Goal: Task Accomplishment & Management: Use online tool/utility

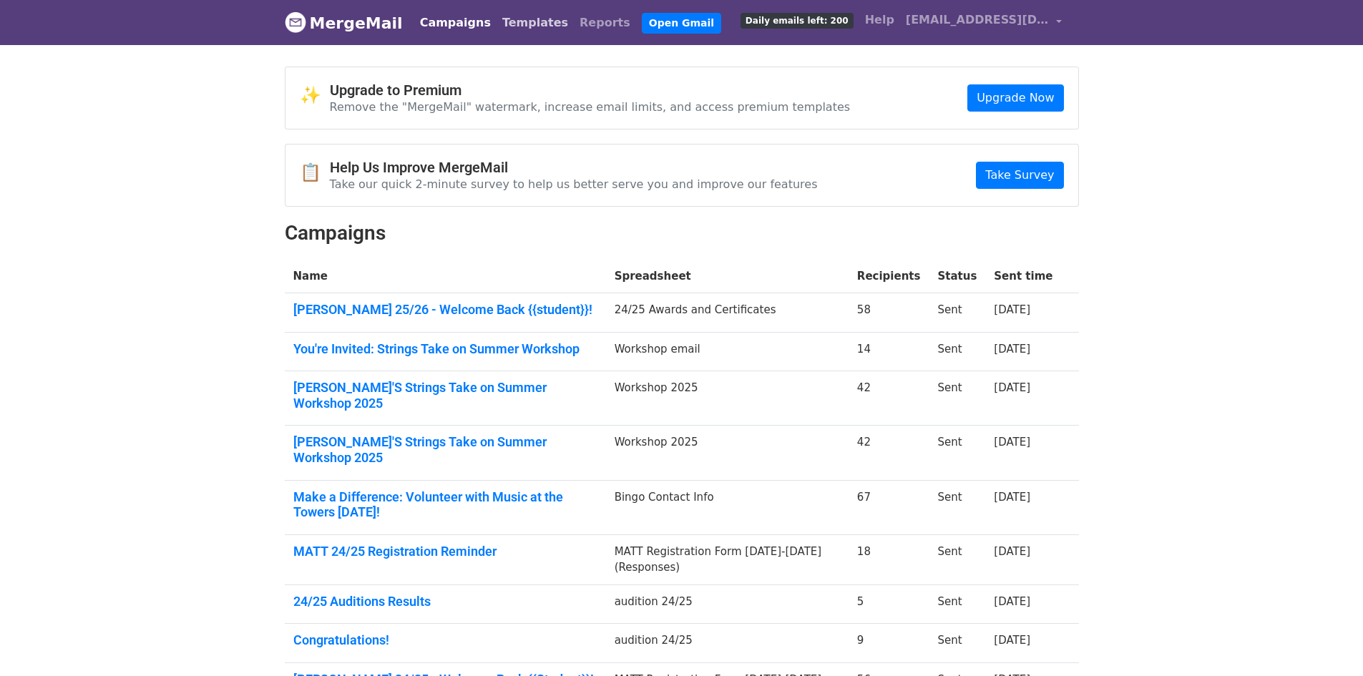
click at [496, 28] on link "Templates" at bounding box center [534, 23] width 77 height 29
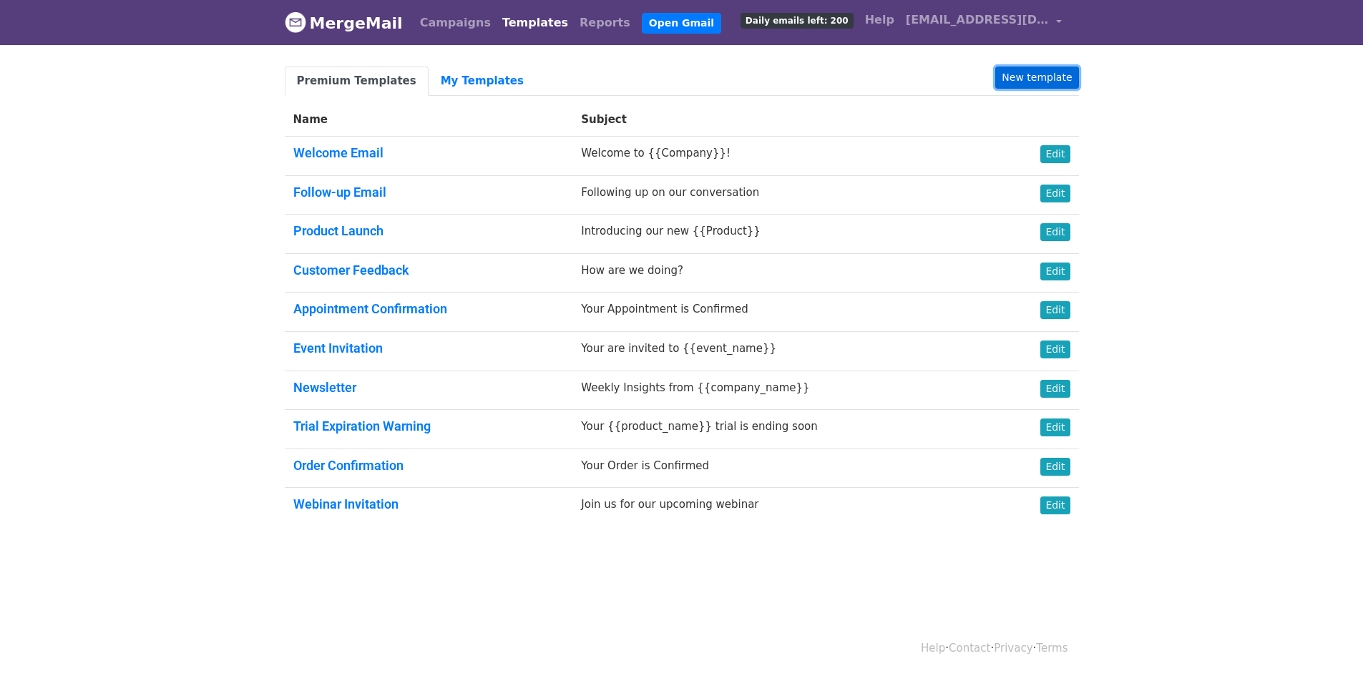
click at [1015, 69] on link "New template" at bounding box center [1036, 78] width 83 height 22
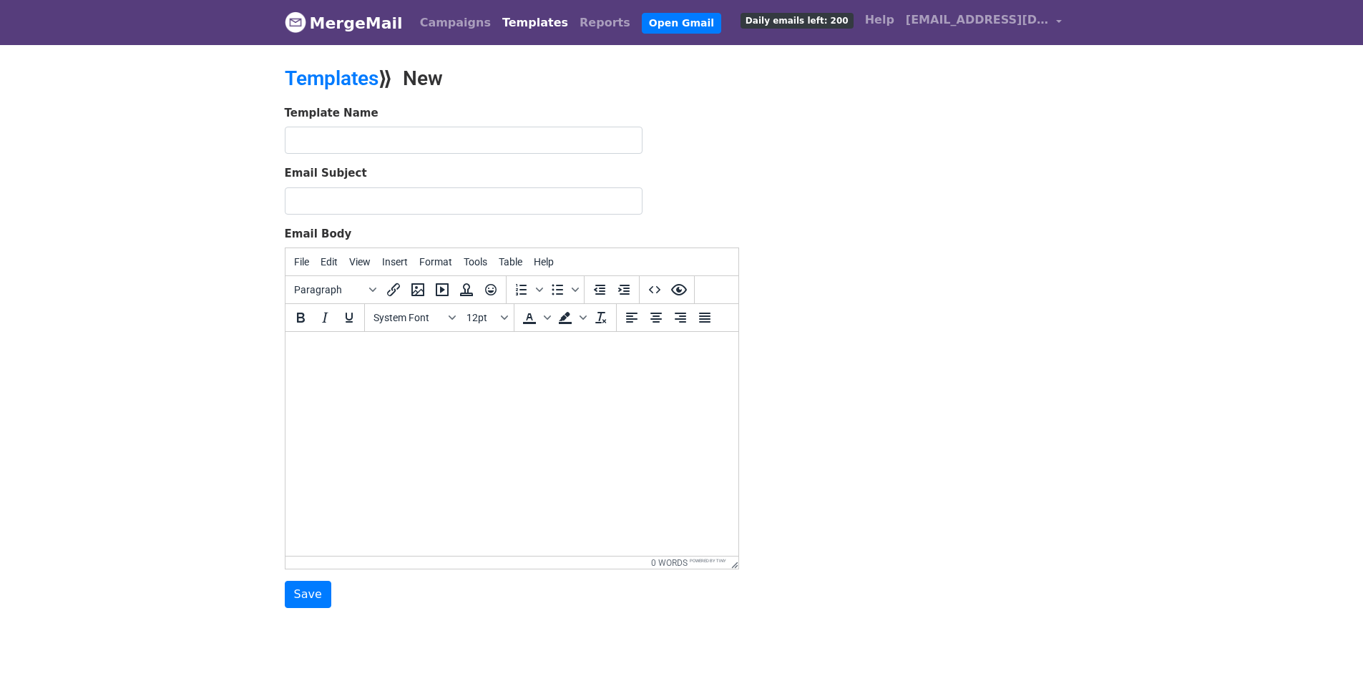
click at [352, 365] on html at bounding box center [511, 351] width 453 height 39
paste body "To enrich screen reader interactions, please activate Accessibility in Grammarl…"
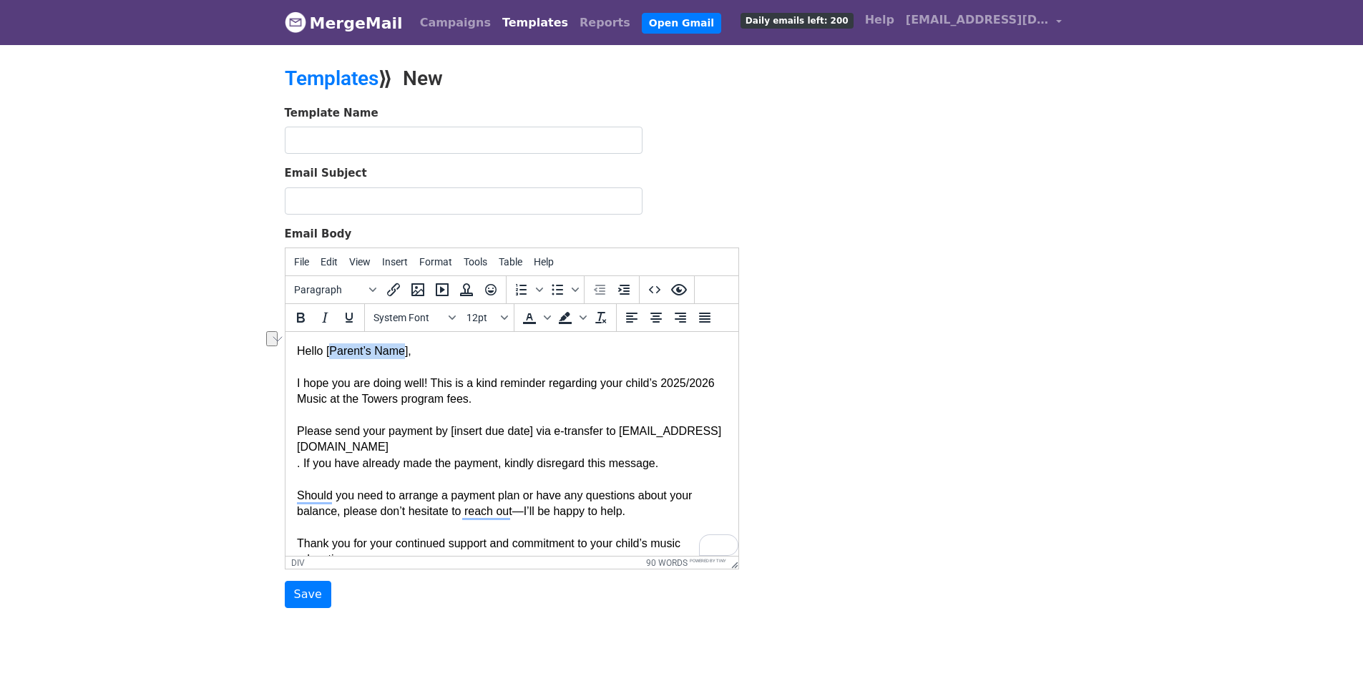
drag, startPoint x: 401, startPoint y: 346, endPoint x: 329, endPoint y: 352, distance: 72.5
click at [329, 352] on div "Hello [Parent’s Name]," at bounding box center [511, 351] width 430 height 16
drag, startPoint x: 529, startPoint y: 432, endPoint x: 448, endPoint y: 434, distance: 81.6
click at [448, 434] on div "Please send your payment by [insert due date] via e-transfer to aghadir@musicat…" at bounding box center [511, 439] width 430 height 32
click at [468, 446] on div "Please send your payment by September 26, 2025 via e-transfer to aghadir@musica…" at bounding box center [511, 439] width 430 height 32
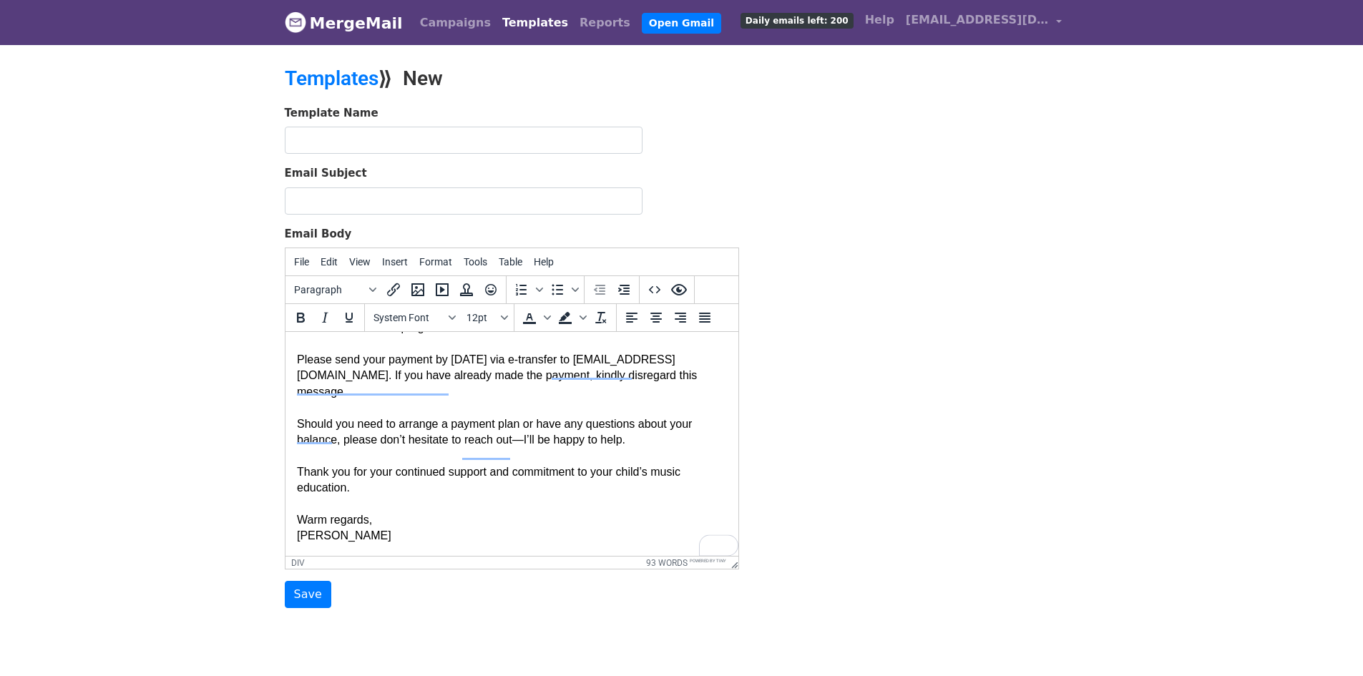
scroll to position [72, 0]
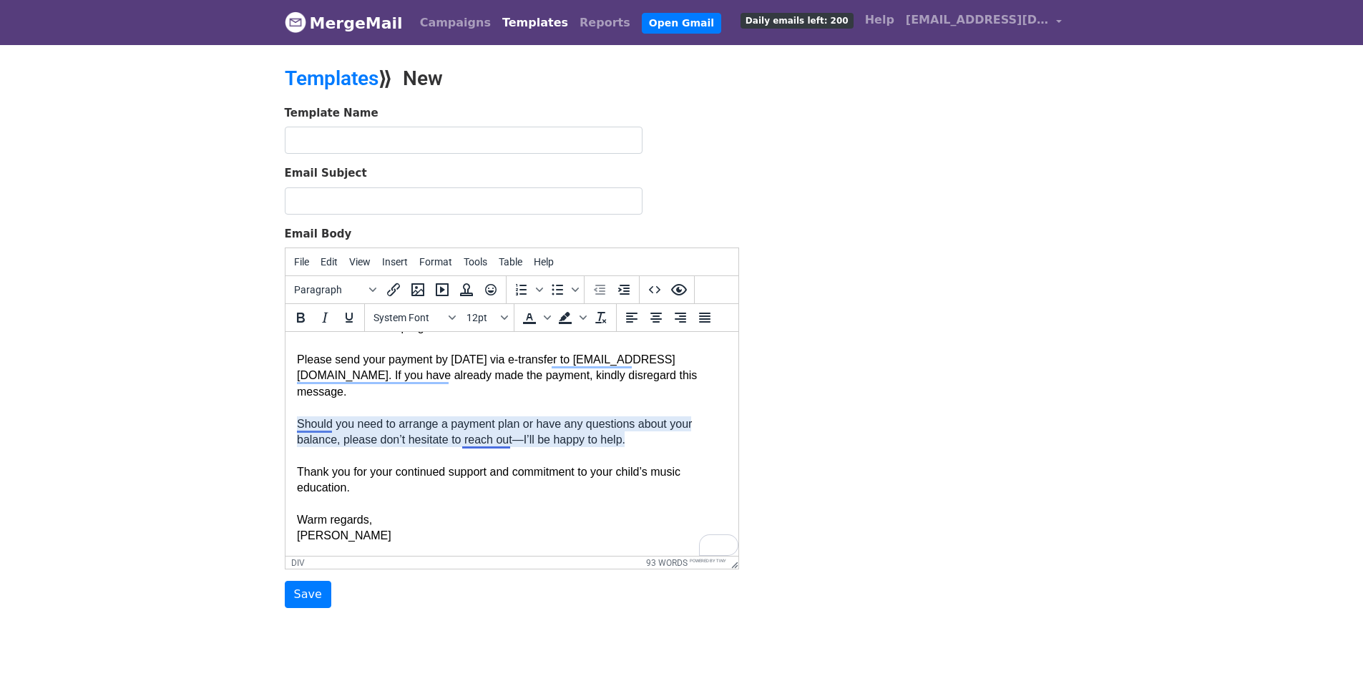
click at [298, 421] on div "Should you need to arrange a payment plan or have any questions about your bala…" at bounding box center [511, 432] width 430 height 32
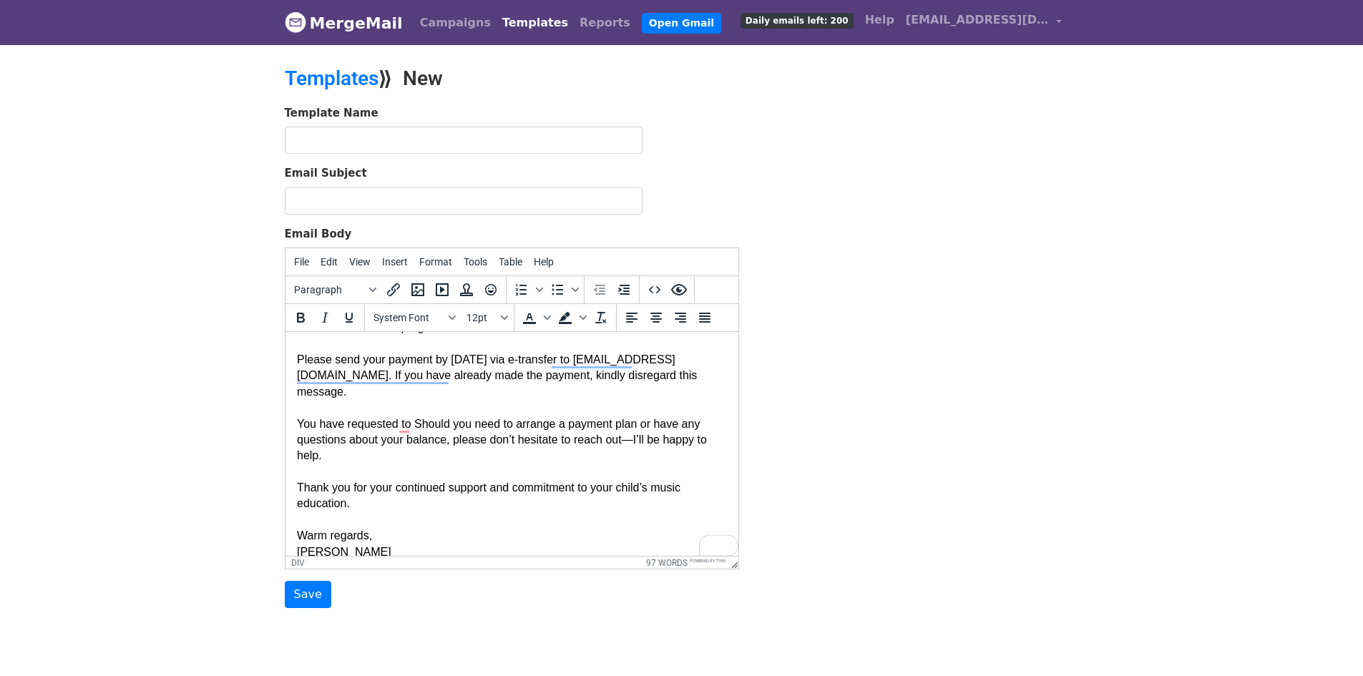
click at [447, 400] on div "To enrich screen reader interactions, please activate Accessibility in Grammarl…" at bounding box center [511, 408] width 430 height 16
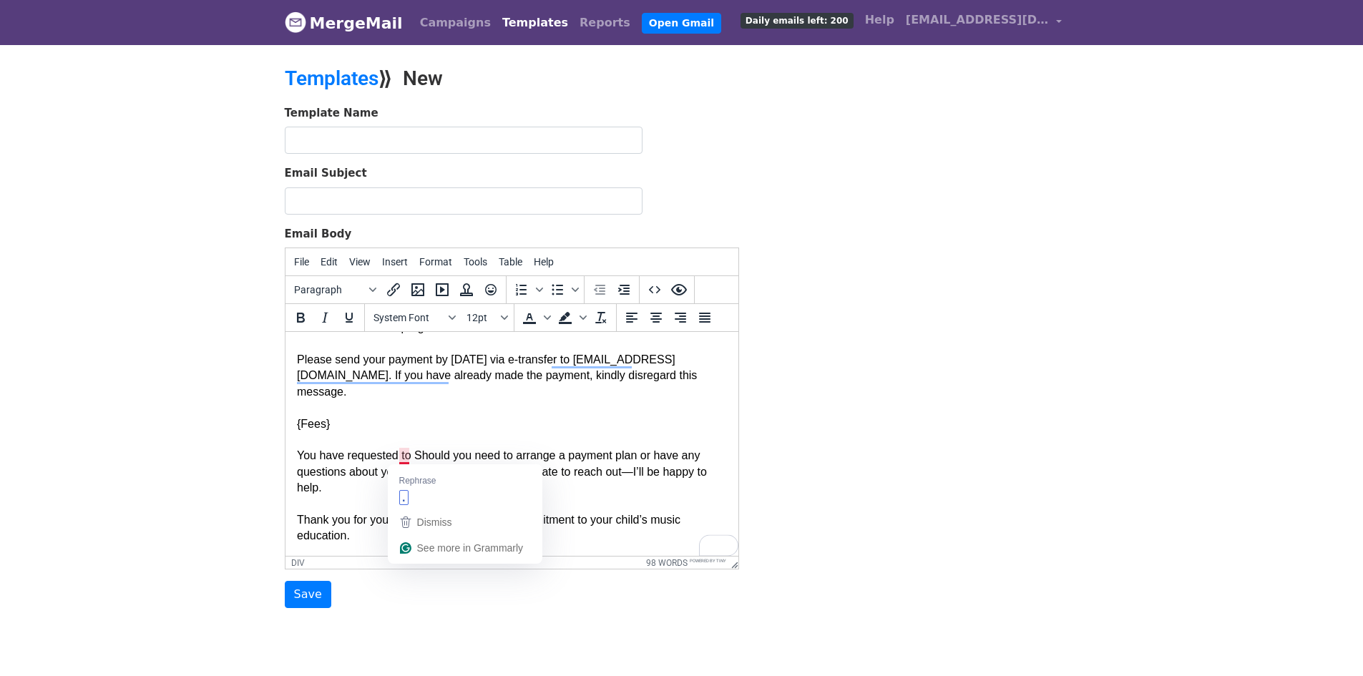
click at [410, 458] on div "You have requested to Should you need to arrange a payment plan or have any que…" at bounding box center [511, 472] width 430 height 48
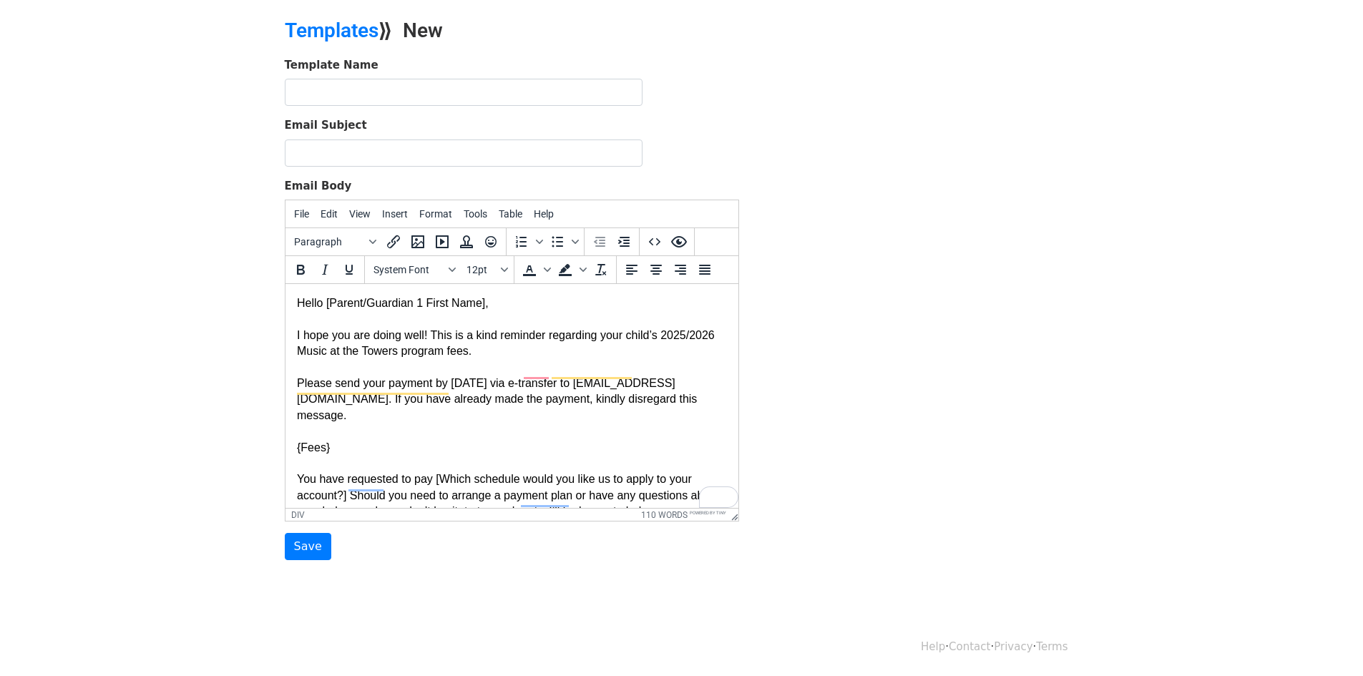
scroll to position [0, 0]
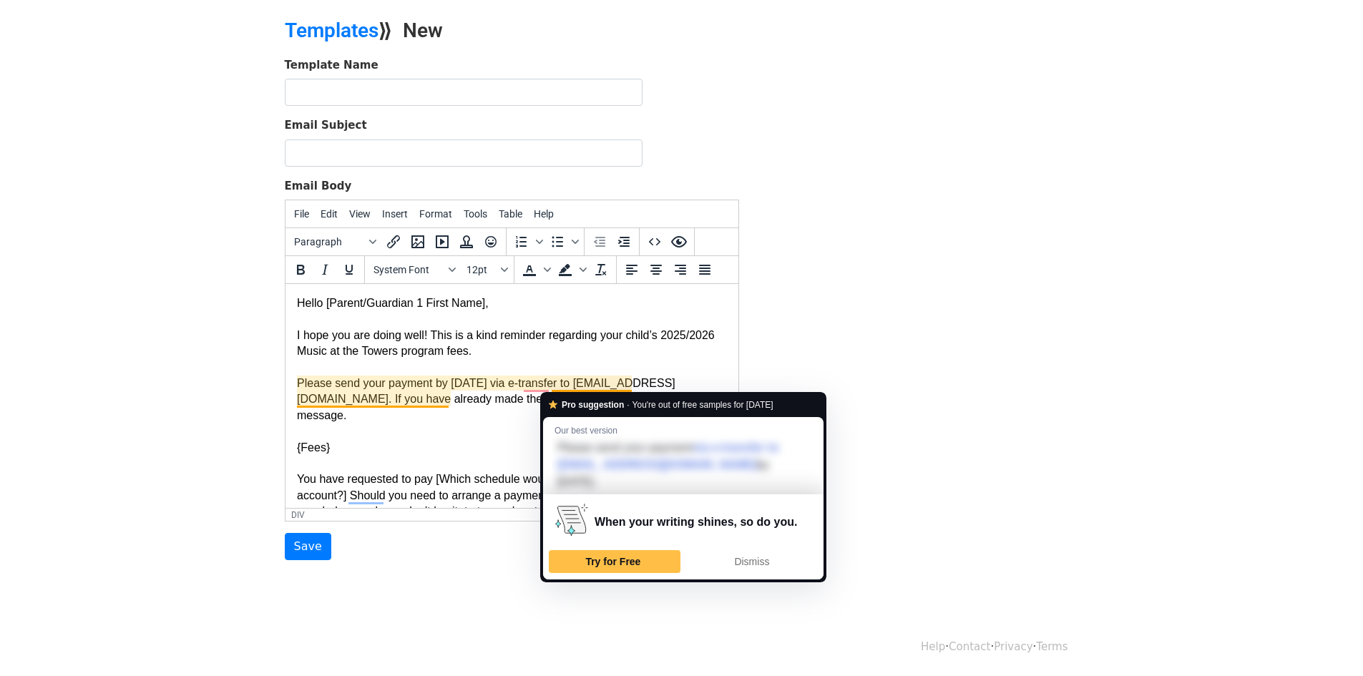
click at [463, 416] on div "Please send your payment by September 26, 2025 via e-transfer to aghadir@musica…" at bounding box center [511, 400] width 430 height 48
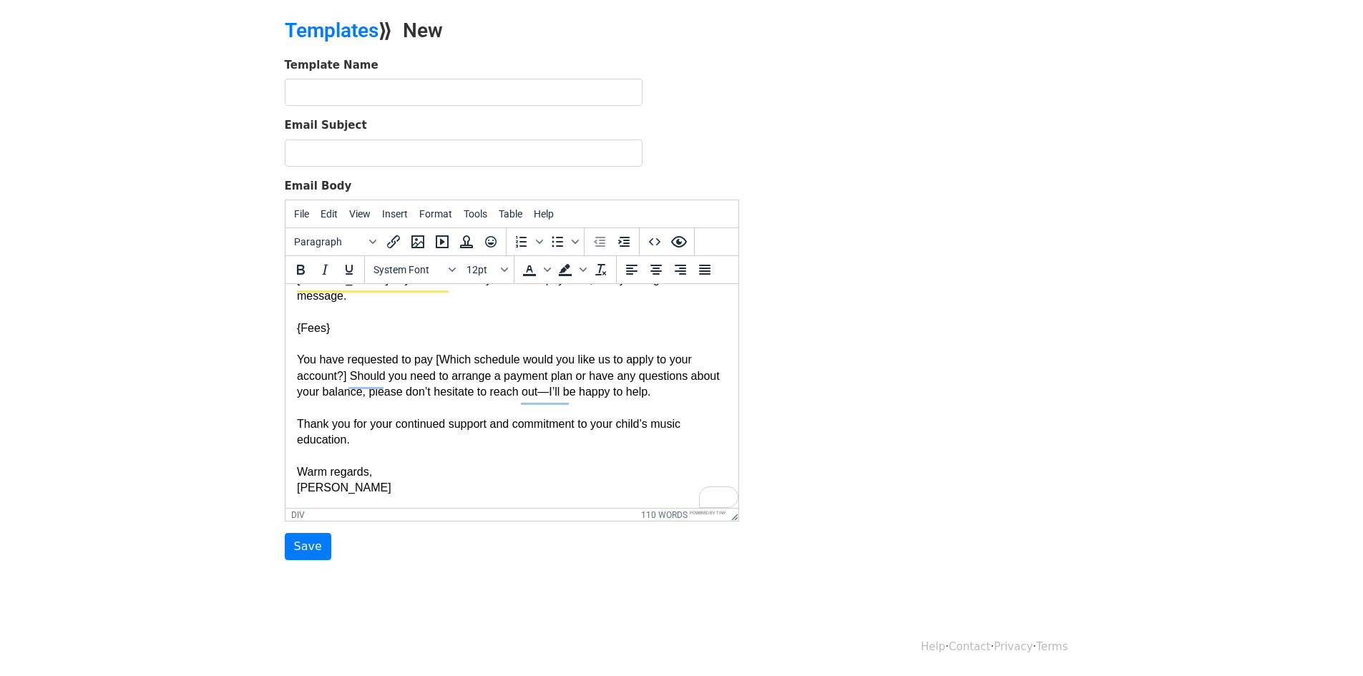
scroll to position [119, 0]
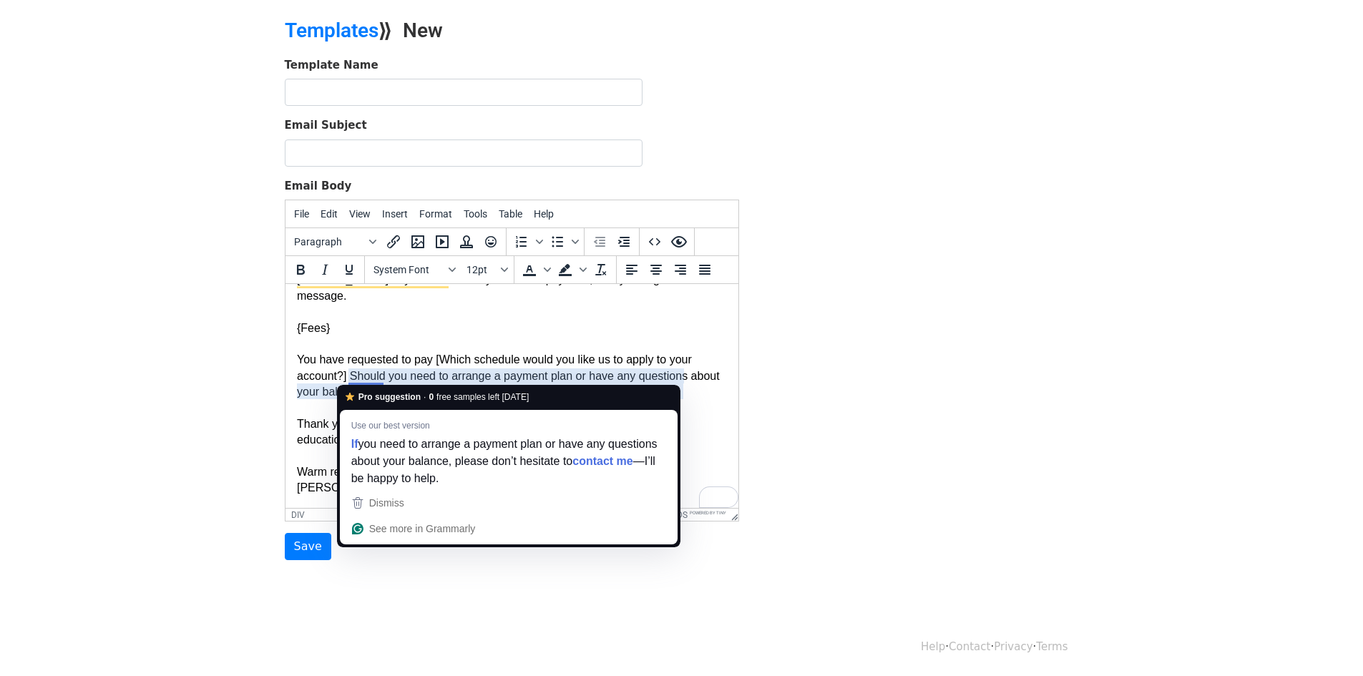
click at [346, 374] on div "You have requested to pay [Which schedule would you like us to apply to your ac…" at bounding box center [511, 376] width 430 height 48
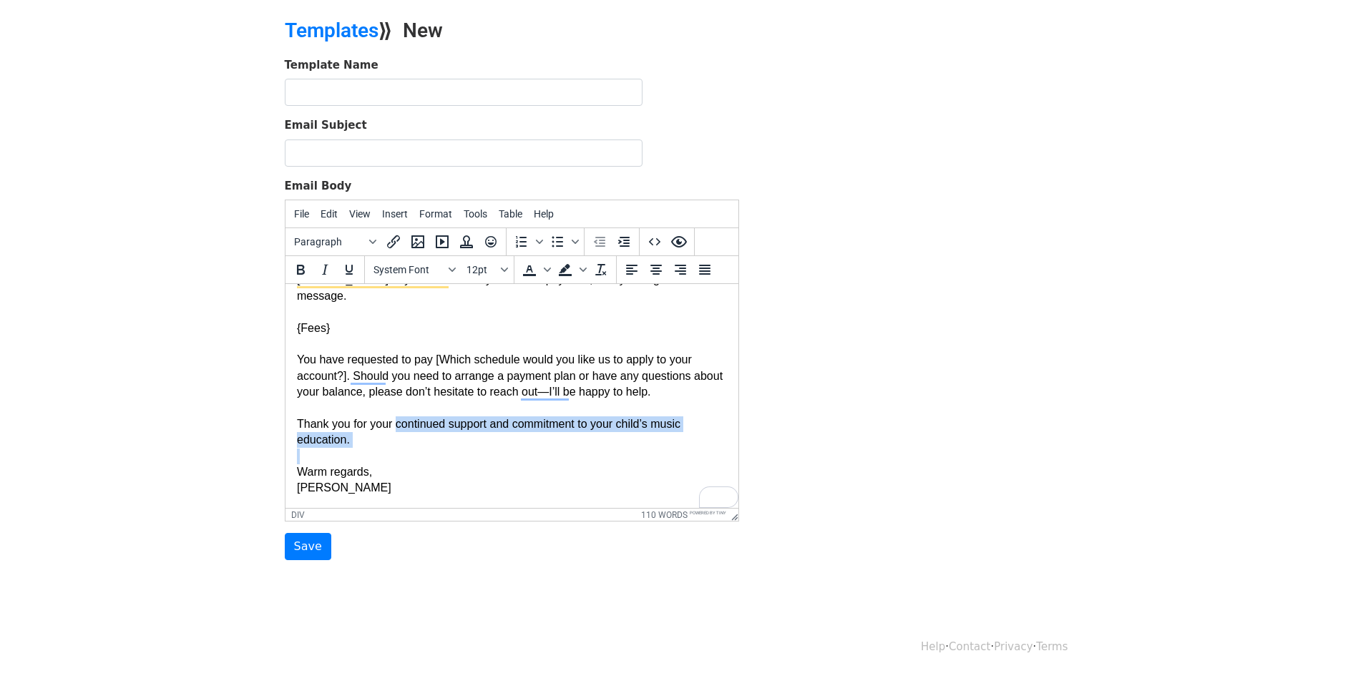
drag, startPoint x: 396, startPoint y: 426, endPoint x: 396, endPoint y: 452, distance: 26.5
click at [396, 452] on body "Hello [Parent/Guardian 1 First Name], I hope you are doing well! This is a kind…" at bounding box center [511, 336] width 430 height 320
drag, startPoint x: 350, startPoint y: 426, endPoint x: 372, endPoint y: 443, distance: 27.0
click at [372, 443] on div "Thank you for your continued support and commitment to your child’s music educa…" at bounding box center [511, 432] width 430 height 32
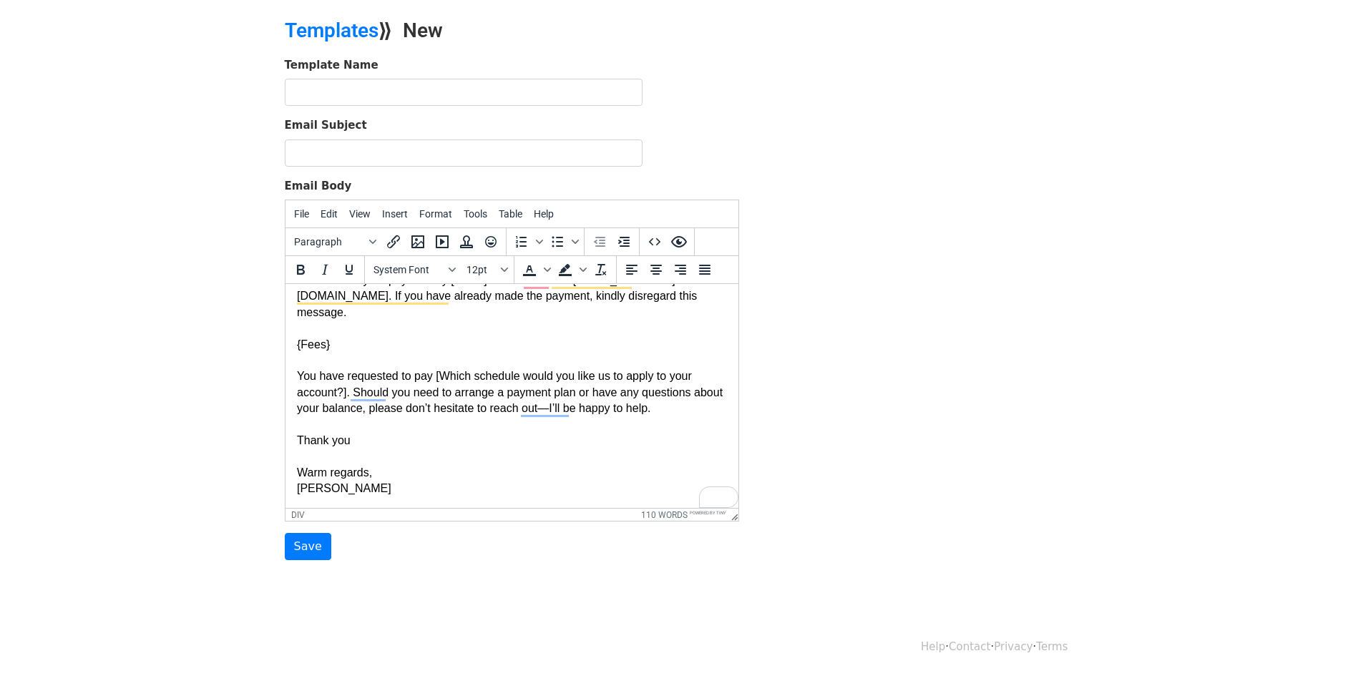
scroll to position [103, 0]
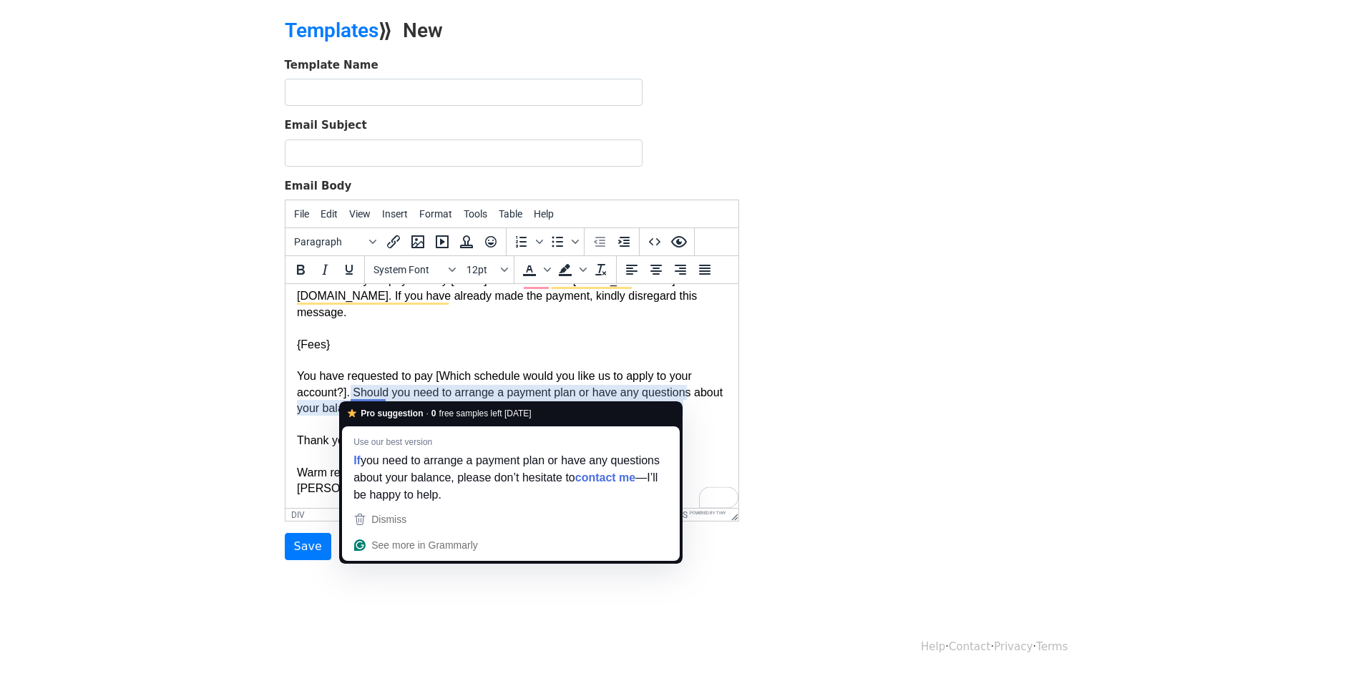
click at [544, 394] on div "You have requested to pay [Which schedule would you like us to apply to your ac…" at bounding box center [511, 392] width 430 height 48
click at [350, 395] on div "You have requested to pay [Which schedule would you like us to apply to your ac…" at bounding box center [511, 392] width 430 height 48
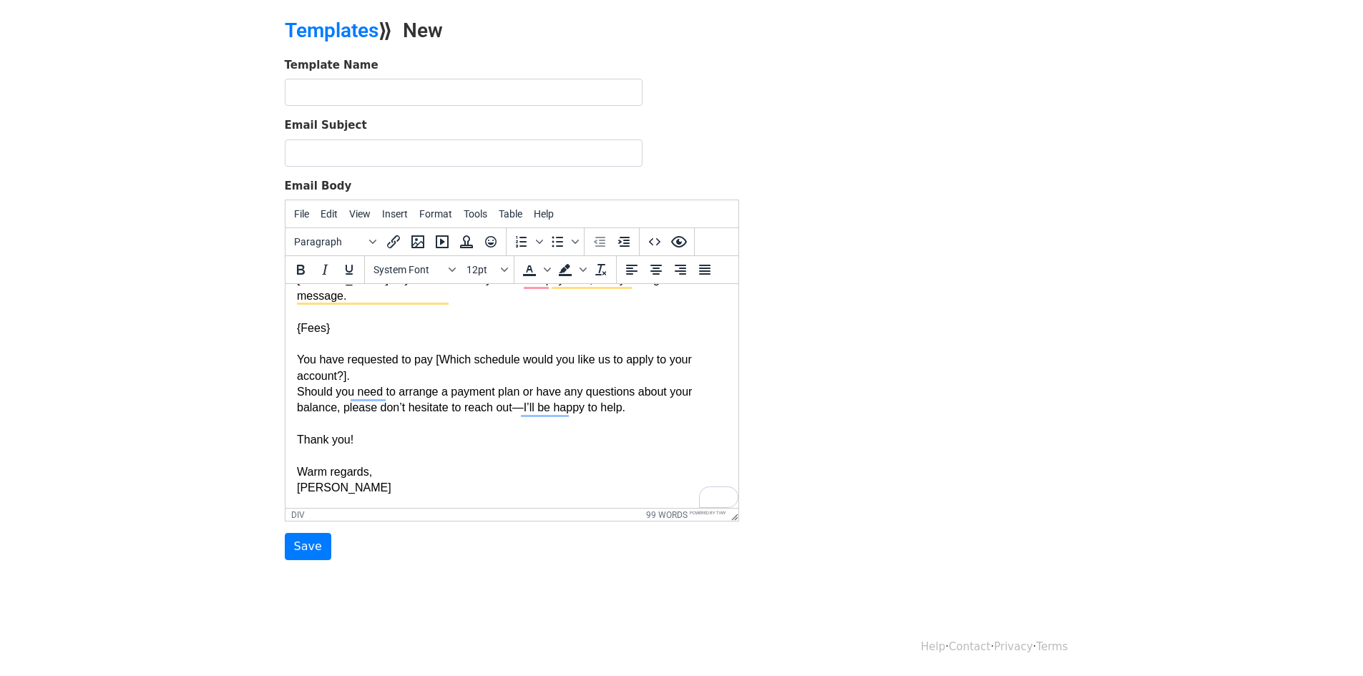
scroll to position [119, 0]
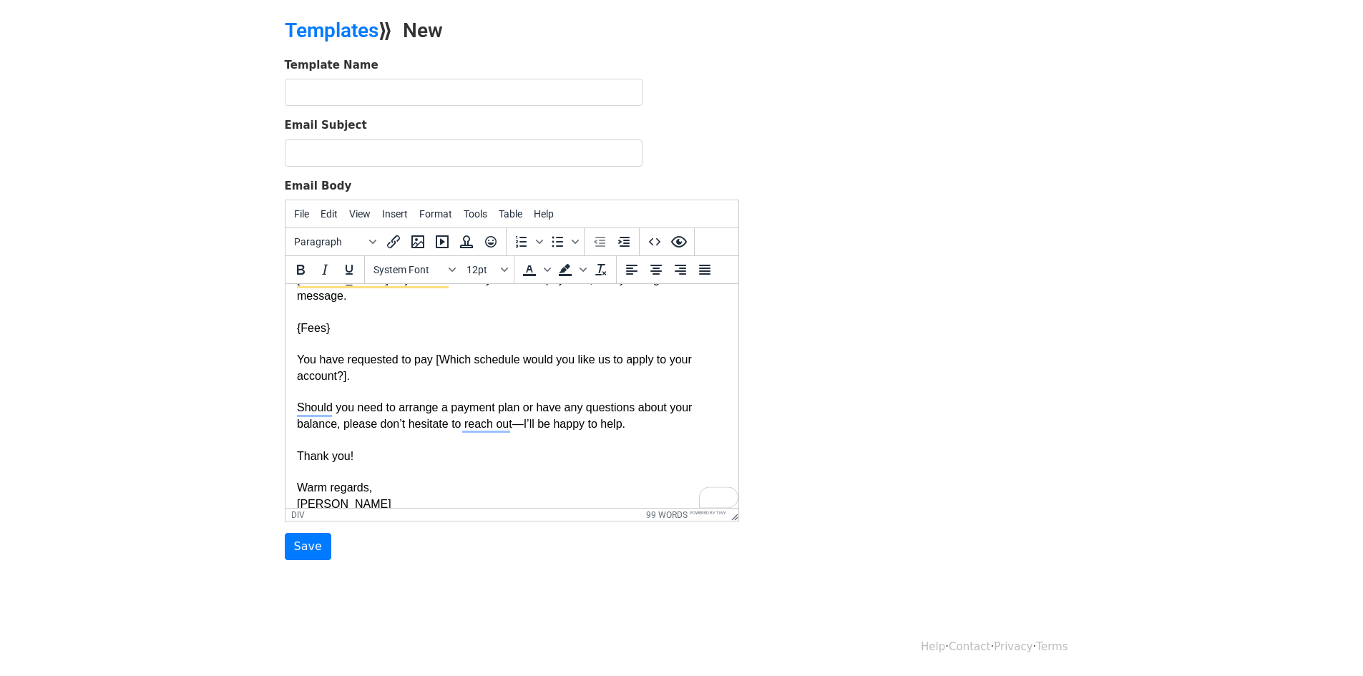
click at [518, 426] on div "You have requested to pay [Which schedule would you like us to apply to your ac…" at bounding box center [511, 392] width 430 height 80
click at [358, 371] on div "You have requested to pay [Which schedule would you like us to apply to your ac…" at bounding box center [511, 392] width 430 height 80
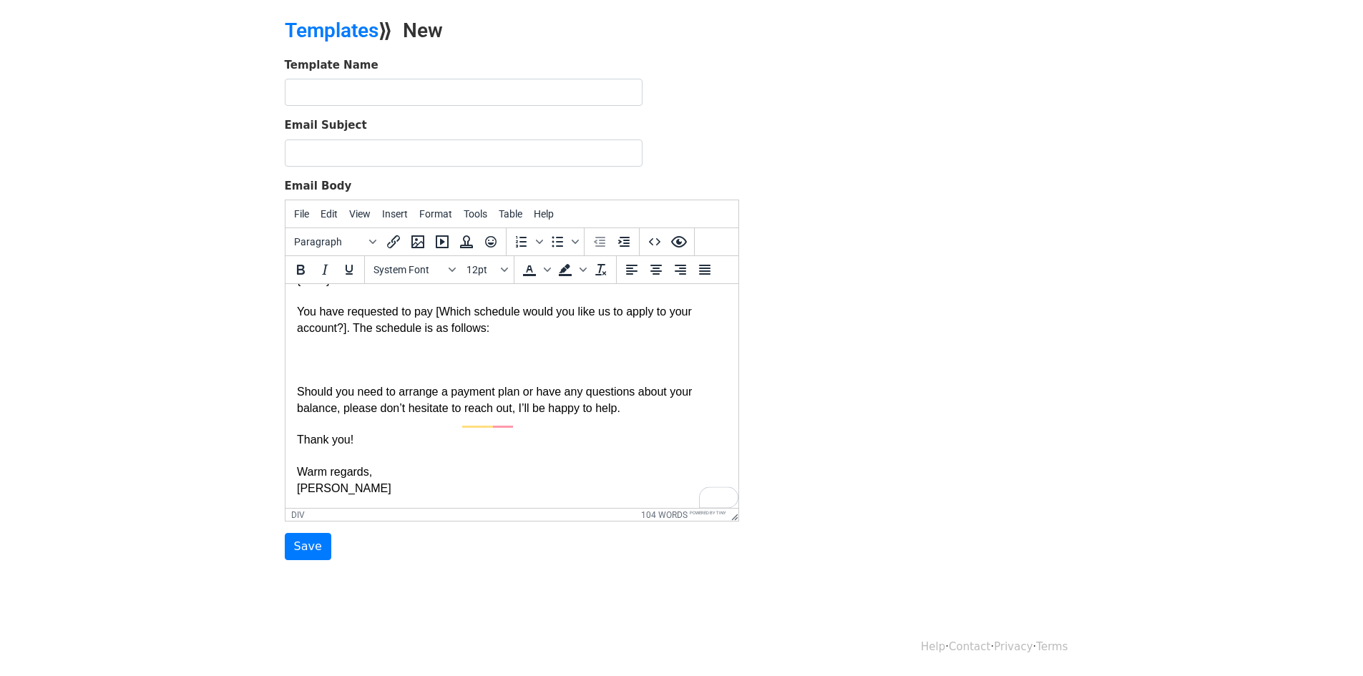
scroll to position [167, 0]
click at [315, 363] on div "You have requested to pay [Which schedule would you like us to apply to your ac…" at bounding box center [511, 360] width 430 height 112
click at [440, 442] on div "Thank you!" at bounding box center [511, 440] width 430 height 16
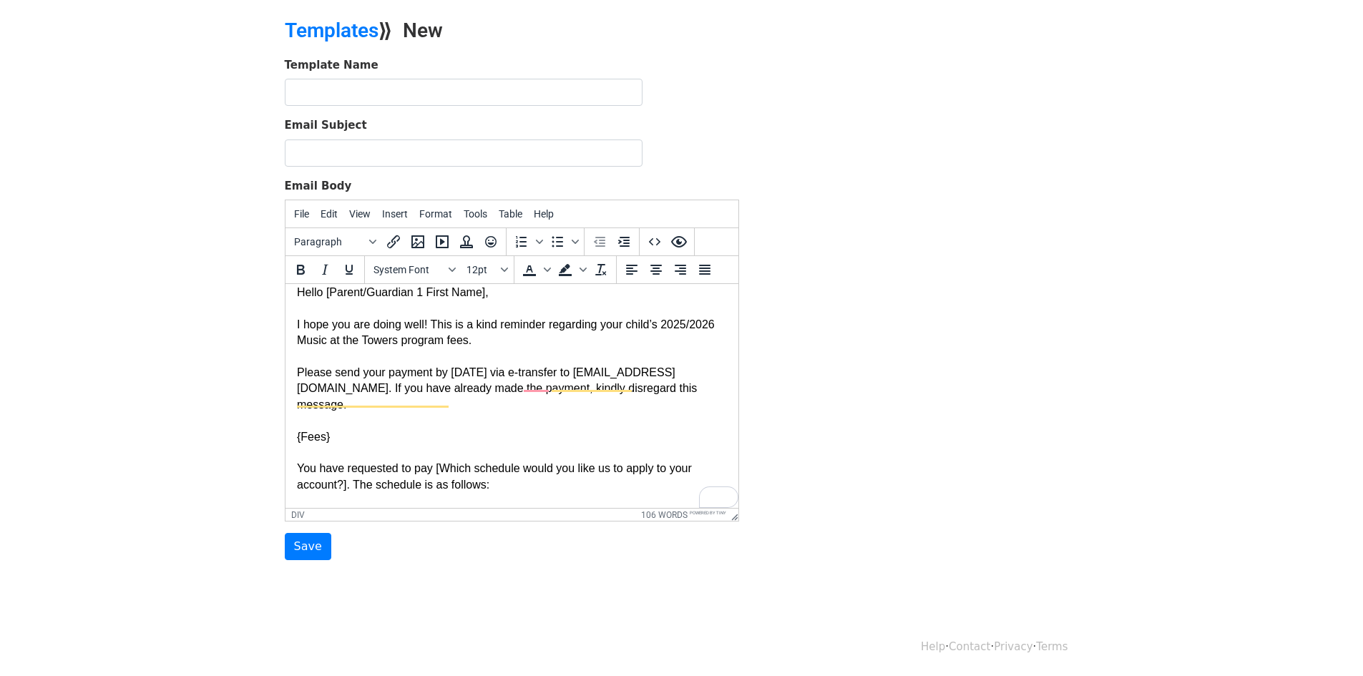
scroll to position [0, 0]
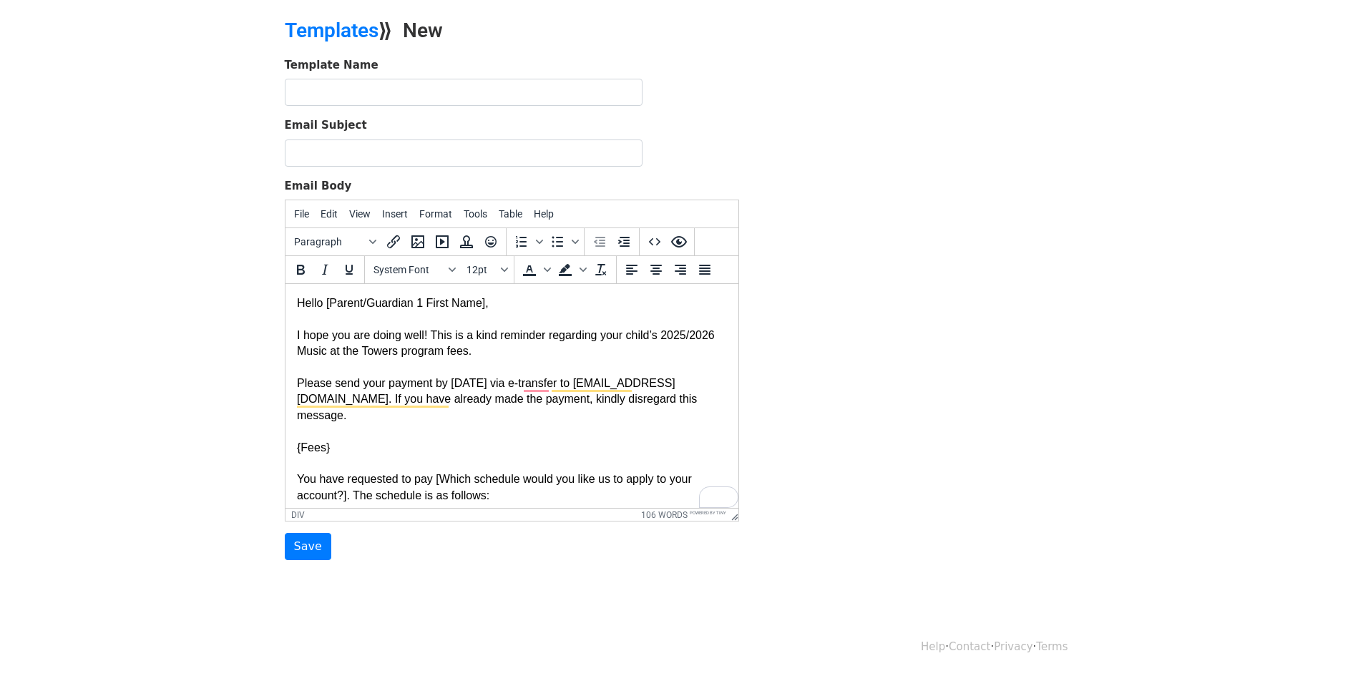
click at [412, 300] on div "Hello [Parent/Guardian 1 First Name]," at bounding box center [511, 303] width 430 height 16
click at [339, 443] on div "{Fees}" at bounding box center [511, 447] width 430 height 48
click at [298, 451] on div "{Fees]" at bounding box center [511, 447] width 430 height 48
click at [458, 421] on div "Please send your payment by September 26, 2025 via e-transfer to aghadir@musica…" at bounding box center [511, 400] width 430 height 48
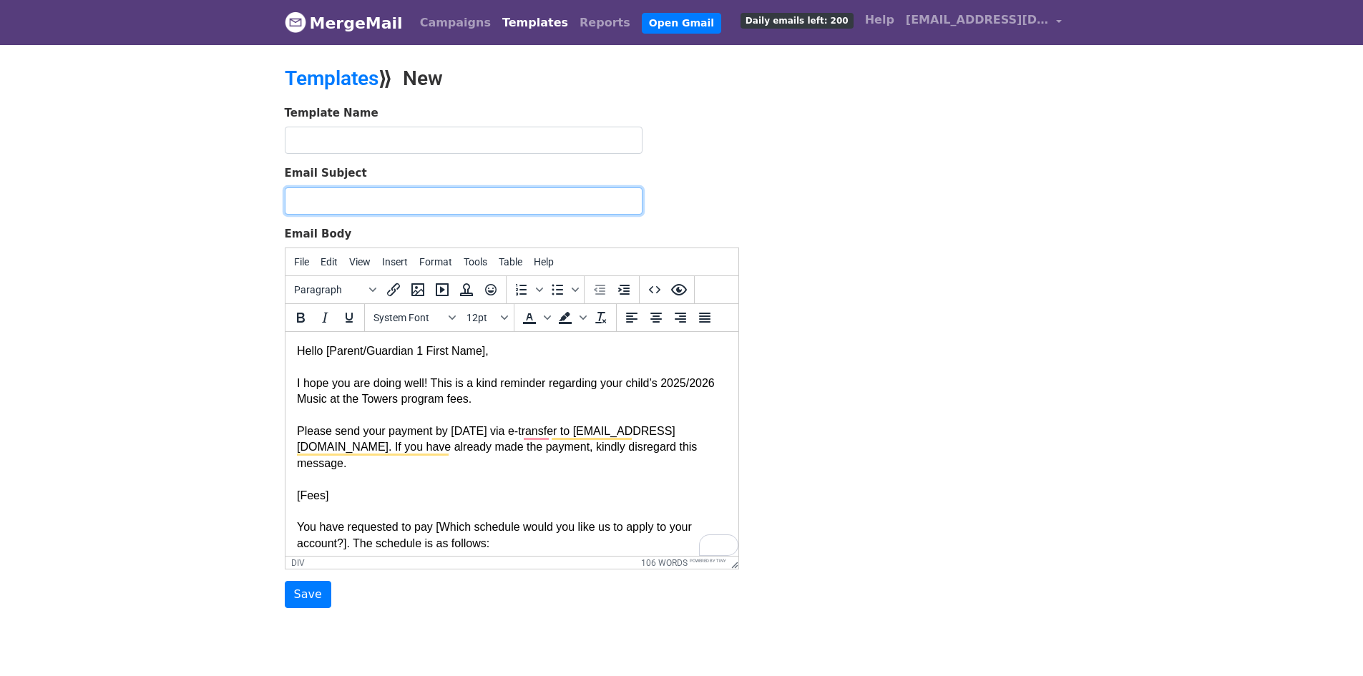
click at [427, 193] on input "Email Subject" at bounding box center [464, 200] width 358 height 27
paste input "MATT Fee Payment"
click at [329, 203] on input "MATT Fee Payment" at bounding box center [464, 200] width 358 height 27
click at [327, 200] on input "MATT Fee Payment" at bounding box center [464, 200] width 358 height 27
drag, startPoint x: 376, startPoint y: 199, endPoint x: 487, endPoint y: 192, distance: 111.1
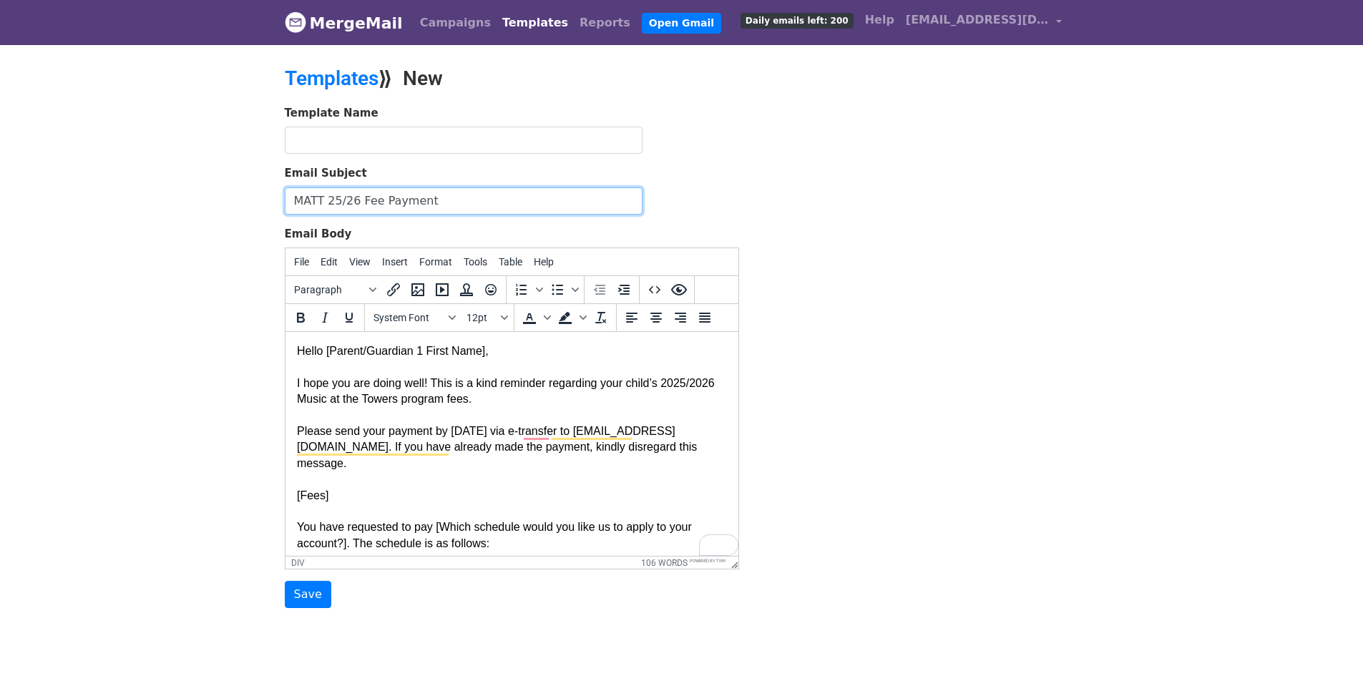
click at [487, 192] on input "MATT 25/26 Fee Payment" at bounding box center [464, 200] width 358 height 27
type input "[PERSON_NAME] 25/26 Fees Due"
click at [755, 206] on div "Template Name Email Subject MATT 25/26 Fees Due Email Body File Edit View Inser…" at bounding box center [681, 357] width 815 height 504
click at [321, 599] on input "Save" at bounding box center [308, 594] width 46 height 27
drag, startPoint x: 408, startPoint y: 206, endPoint x: 280, endPoint y: 214, distance: 128.3
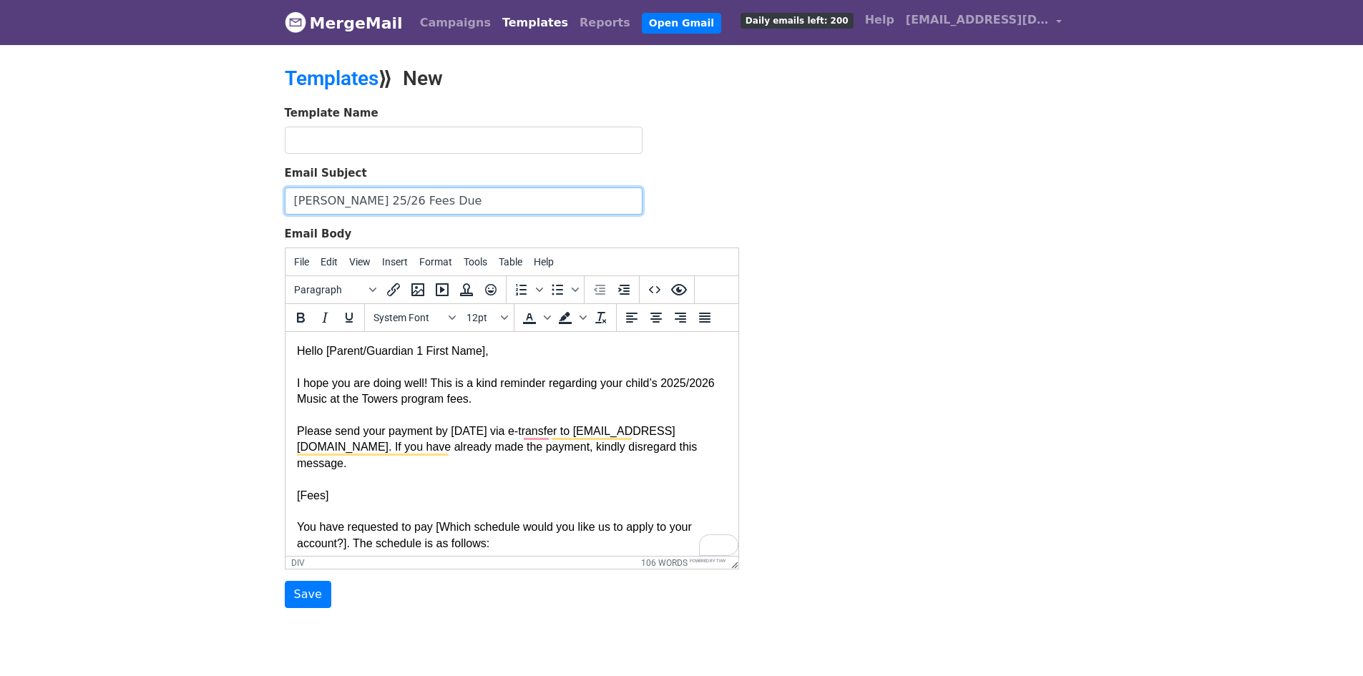
click at [200, 222] on body "MergeMail Campaigns Templates Reports Open Gmail Daily emails left: 200 Help ag…" at bounding box center [681, 332] width 1363 height 665
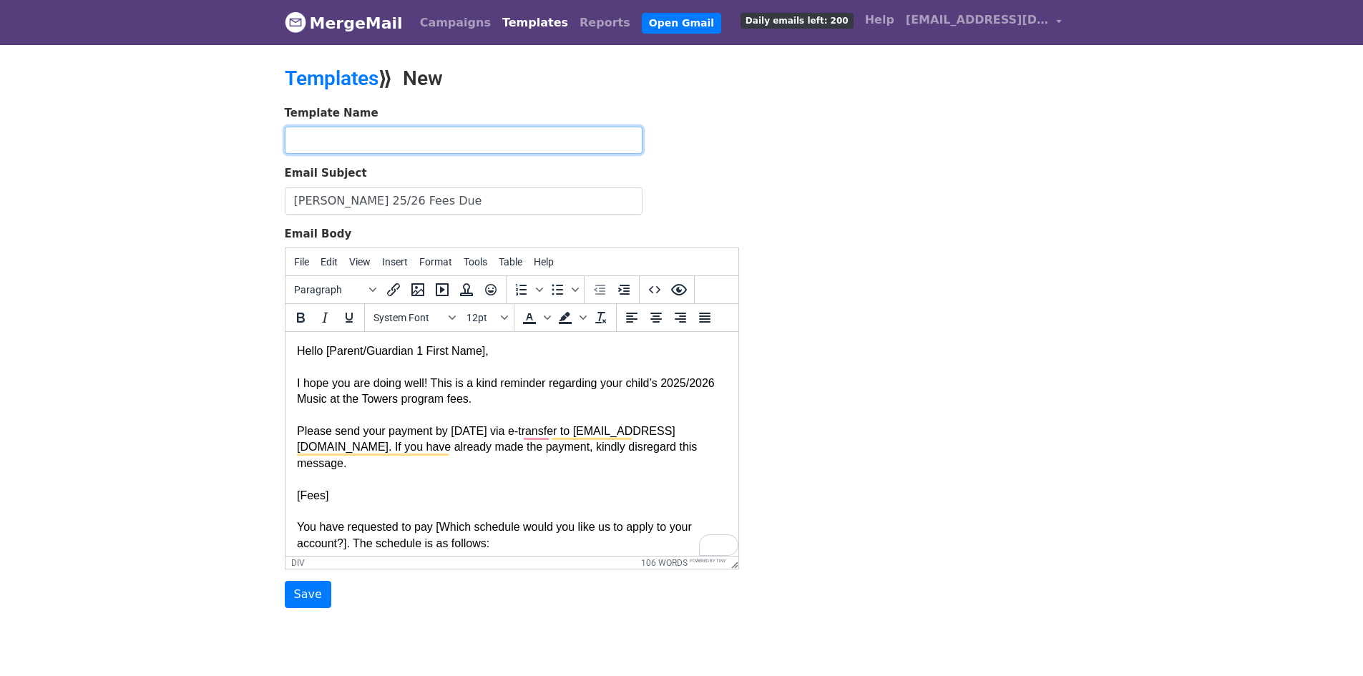
click at [345, 143] on input "text" at bounding box center [464, 140] width 358 height 27
paste input "[PERSON_NAME] 25/26 Fees Due"
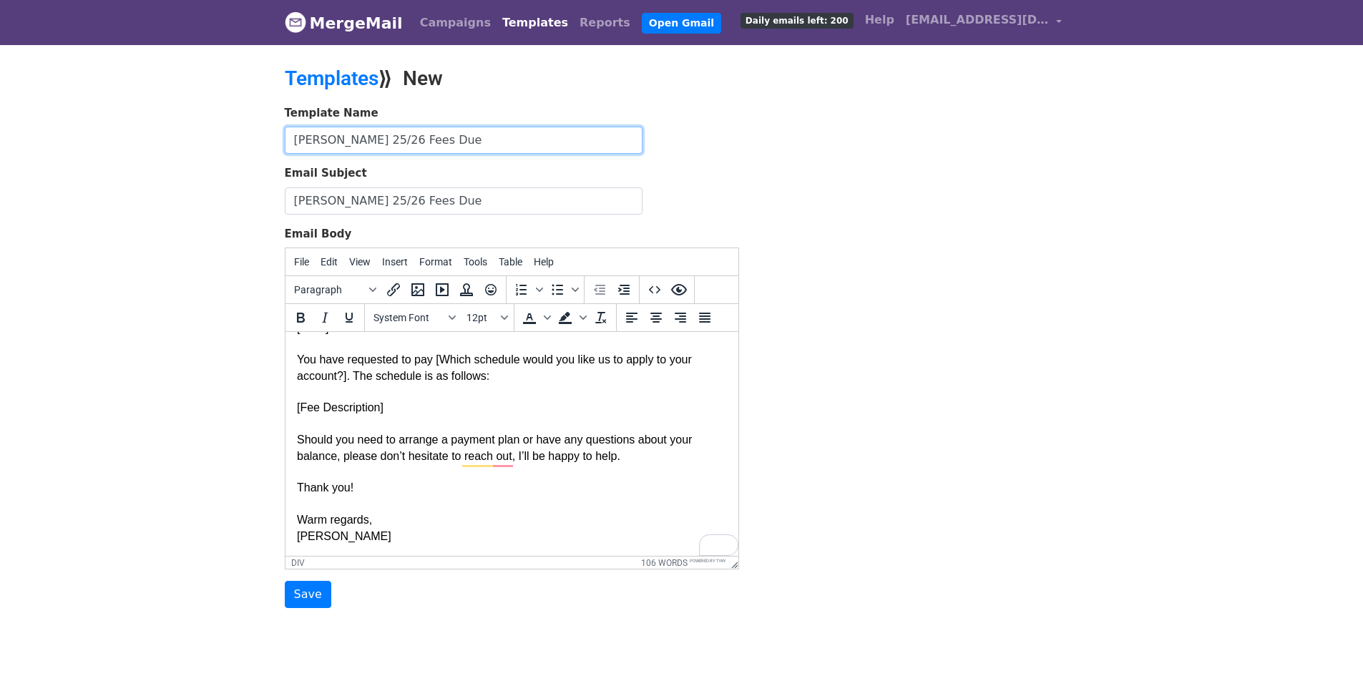
scroll to position [167, 0]
type input "[PERSON_NAME] 25/26 Fees Due"
click at [308, 589] on input "Save" at bounding box center [308, 594] width 46 height 27
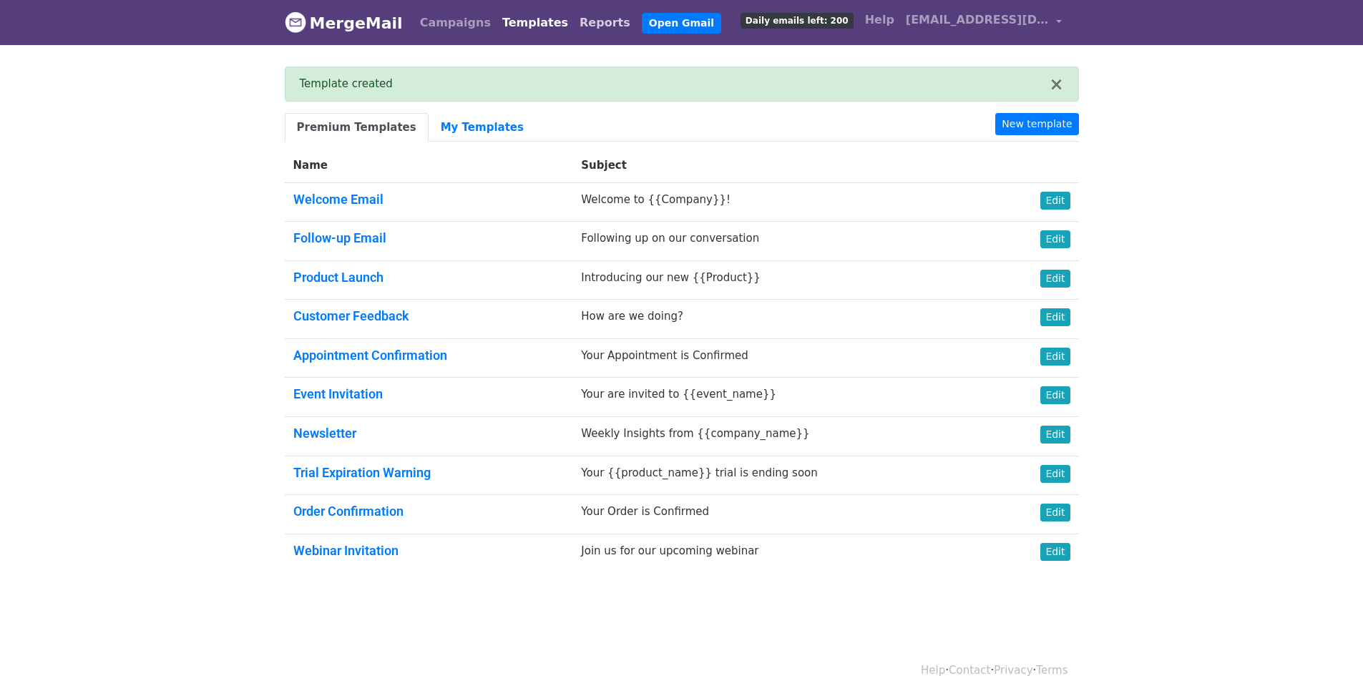
click at [574, 24] on link "Reports" at bounding box center [605, 23] width 62 height 29
click at [574, 31] on link "Reports" at bounding box center [605, 23] width 62 height 29
click at [461, 25] on link "Campaigns" at bounding box center [455, 23] width 82 height 29
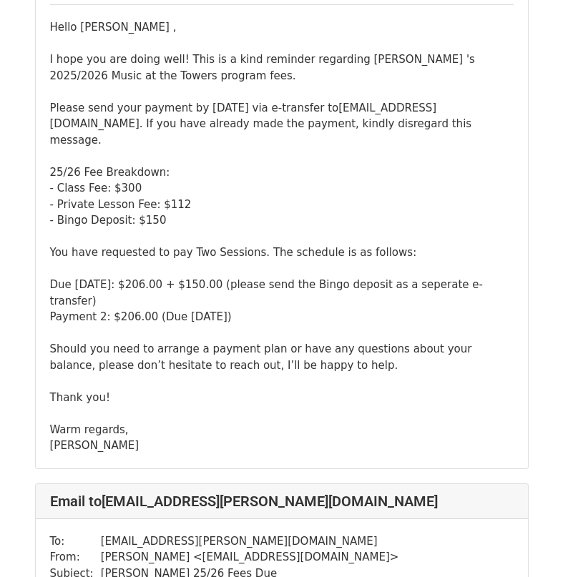
scroll to position [2646, 0]
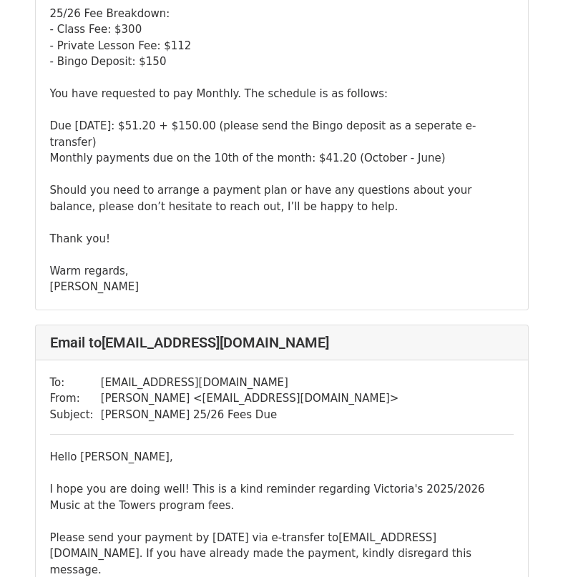
scroll to position [4005, 0]
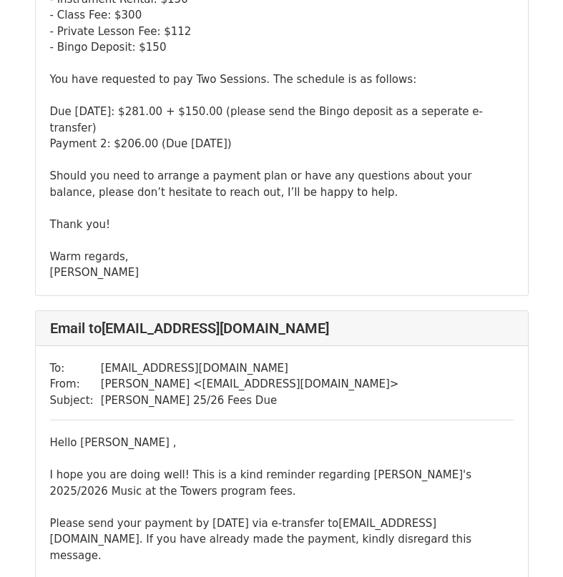
scroll to position [6970, 0]
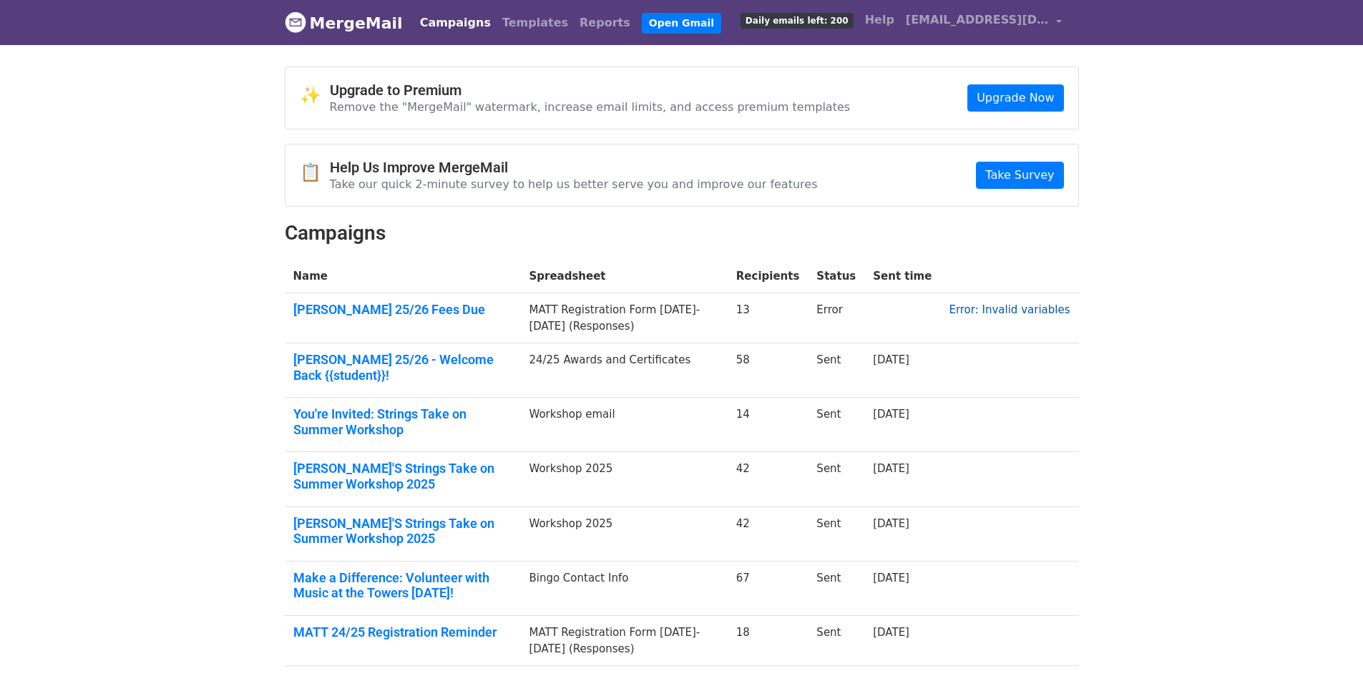
click at [1035, 309] on link "Error: Invalid variables" at bounding box center [1008, 309] width 121 height 13
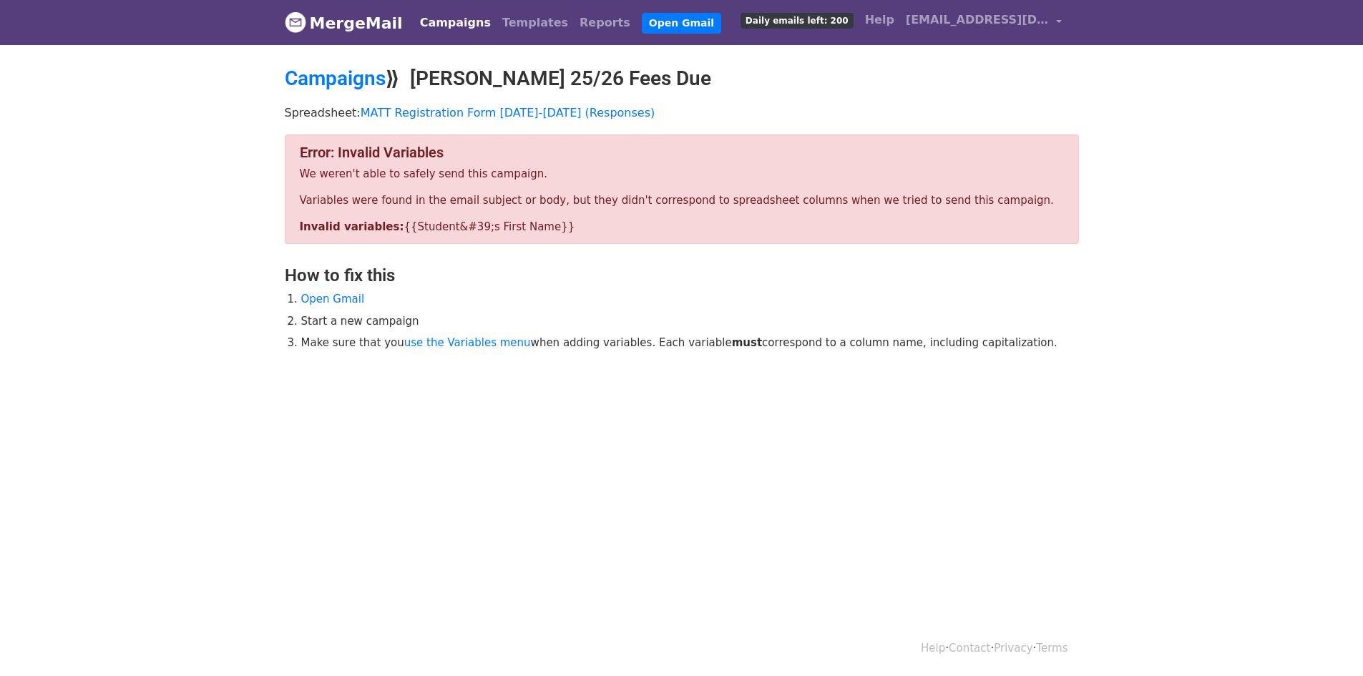
click at [456, 23] on link "Campaigns" at bounding box center [455, 23] width 82 height 29
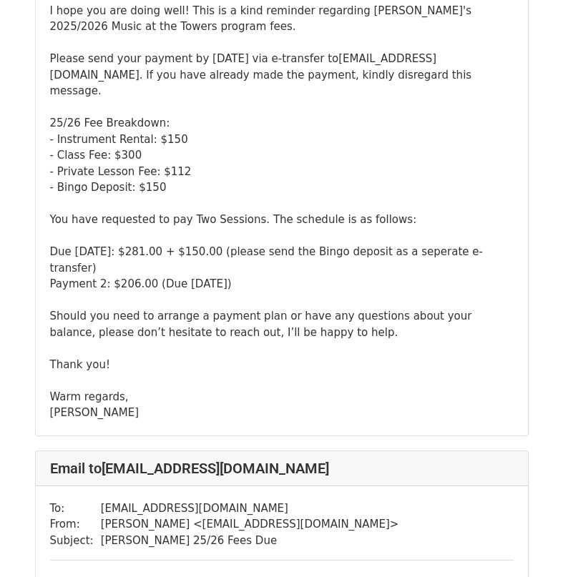
scroll to position [6970, 0]
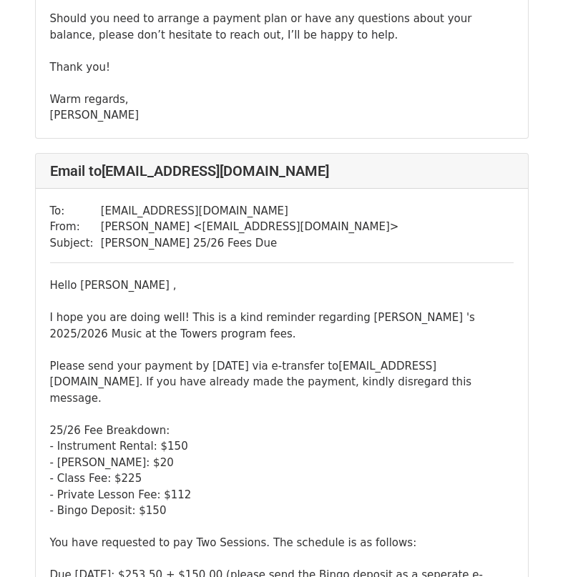
scroll to position [1097, 0]
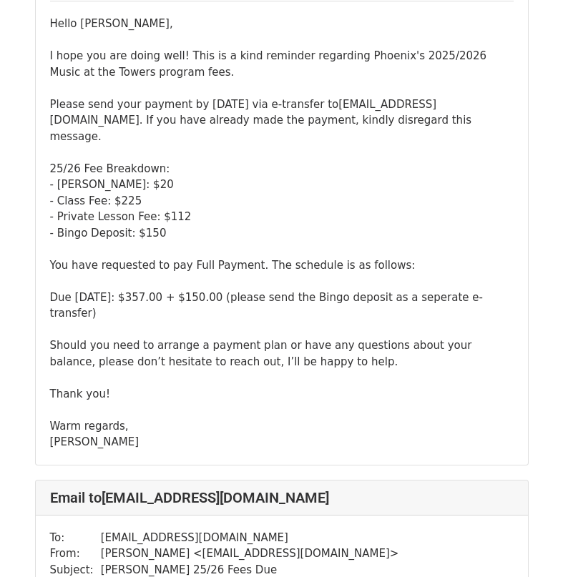
scroll to position [1931, 0]
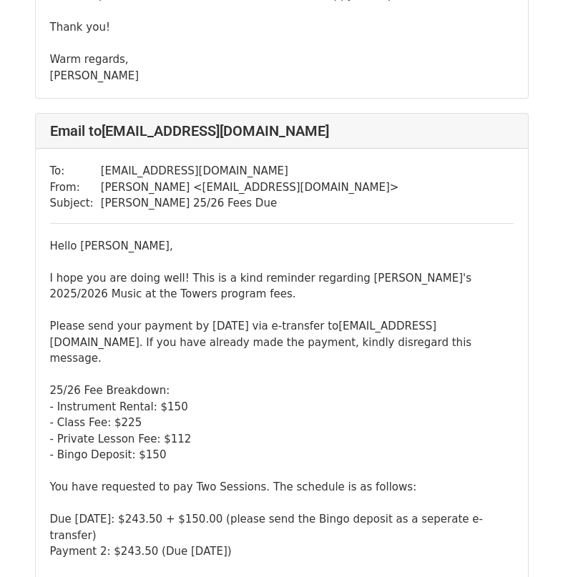
scroll to position [2432, 0]
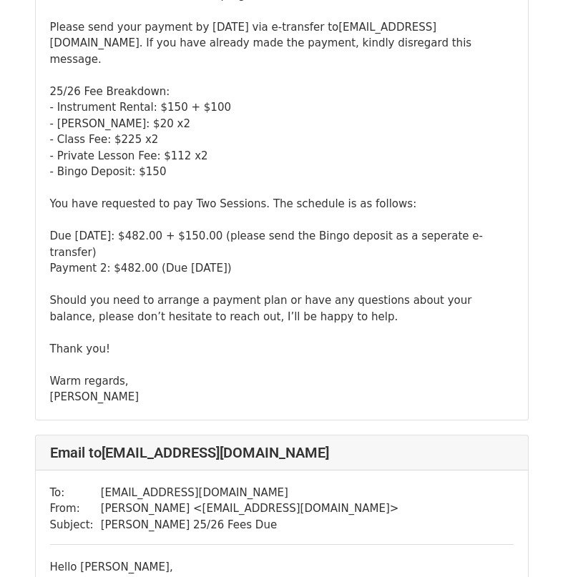
scroll to position [5221, 0]
